Goal: Information Seeking & Learning: Learn about a topic

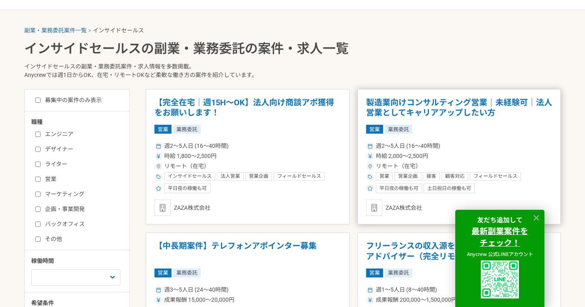
scroll to position [152, 0]
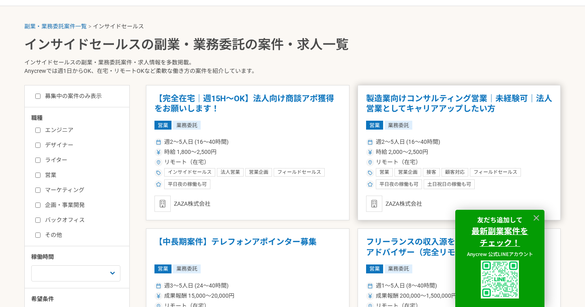
click at [457, 122] on div "営業 業務委託" at bounding box center [459, 125] width 186 height 9
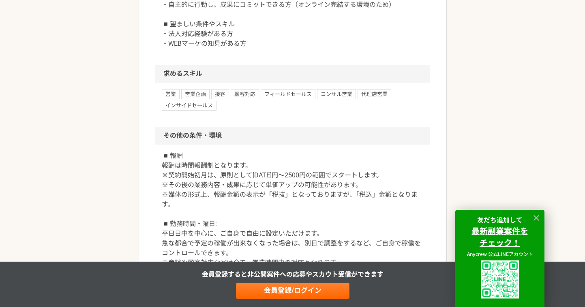
scroll to position [892, 0]
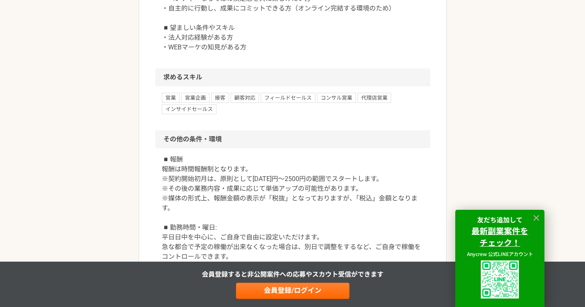
drag, startPoint x: 244, startPoint y: 68, endPoint x: 261, endPoint y: 68, distance: 16.2
click at [261, 52] on p "◾️必須の条件やスキル ・何らかの営業経験（法人・個人可） ・基本的なPCスキル（主にSlack /スプレッドシートを使用します） ・当事者意識が高く、自ら課…" at bounding box center [293, 3] width 262 height 97
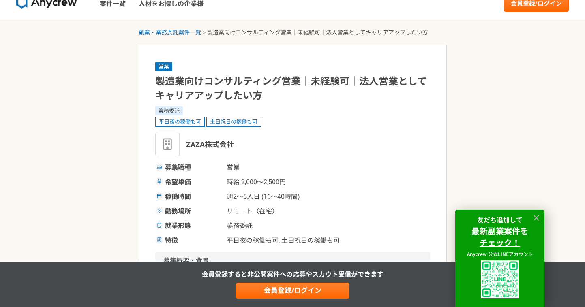
scroll to position [14, 0]
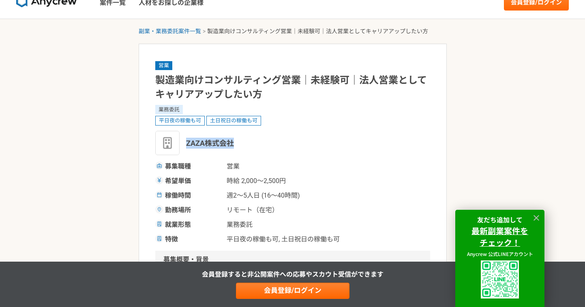
drag, startPoint x: 186, startPoint y: 143, endPoint x: 250, endPoint y: 143, distance: 63.7
click at [250, 143] on div "ZAZA株式会社" at bounding box center [292, 143] width 275 height 24
copy span "ZAZA株式会社"
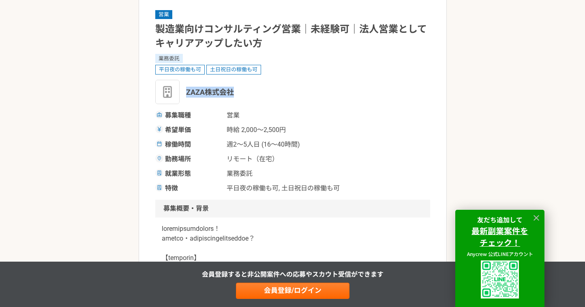
scroll to position [73, 0]
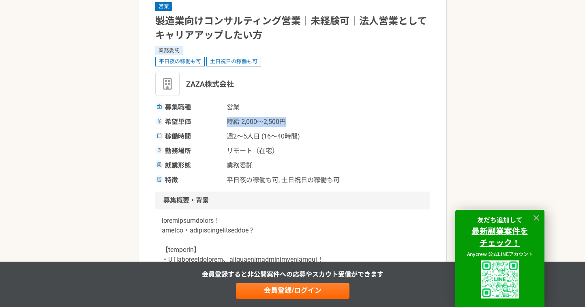
drag, startPoint x: 227, startPoint y: 121, endPoint x: 312, endPoint y: 121, distance: 85.1
click at [312, 121] on div "希望単価 時給 2,000〜2,500円" at bounding box center [292, 122] width 275 height 10
copy span "時給 2,000〜2,500円"
drag, startPoint x: 226, startPoint y: 137, endPoint x: 309, endPoint y: 137, distance: 82.3
click at [309, 137] on div "稼働時間 週2〜5人日 (16〜40時間)" at bounding box center [292, 137] width 275 height 10
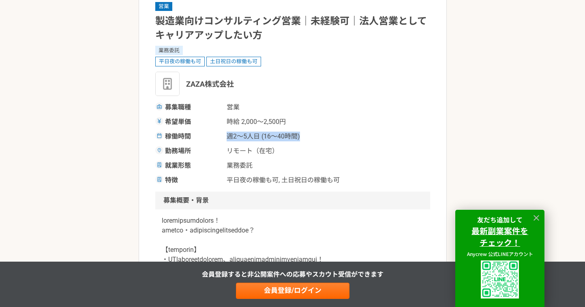
copy span "週2〜5人日 (16〜40時間)"
